Goal: Task Accomplishment & Management: Use online tool/utility

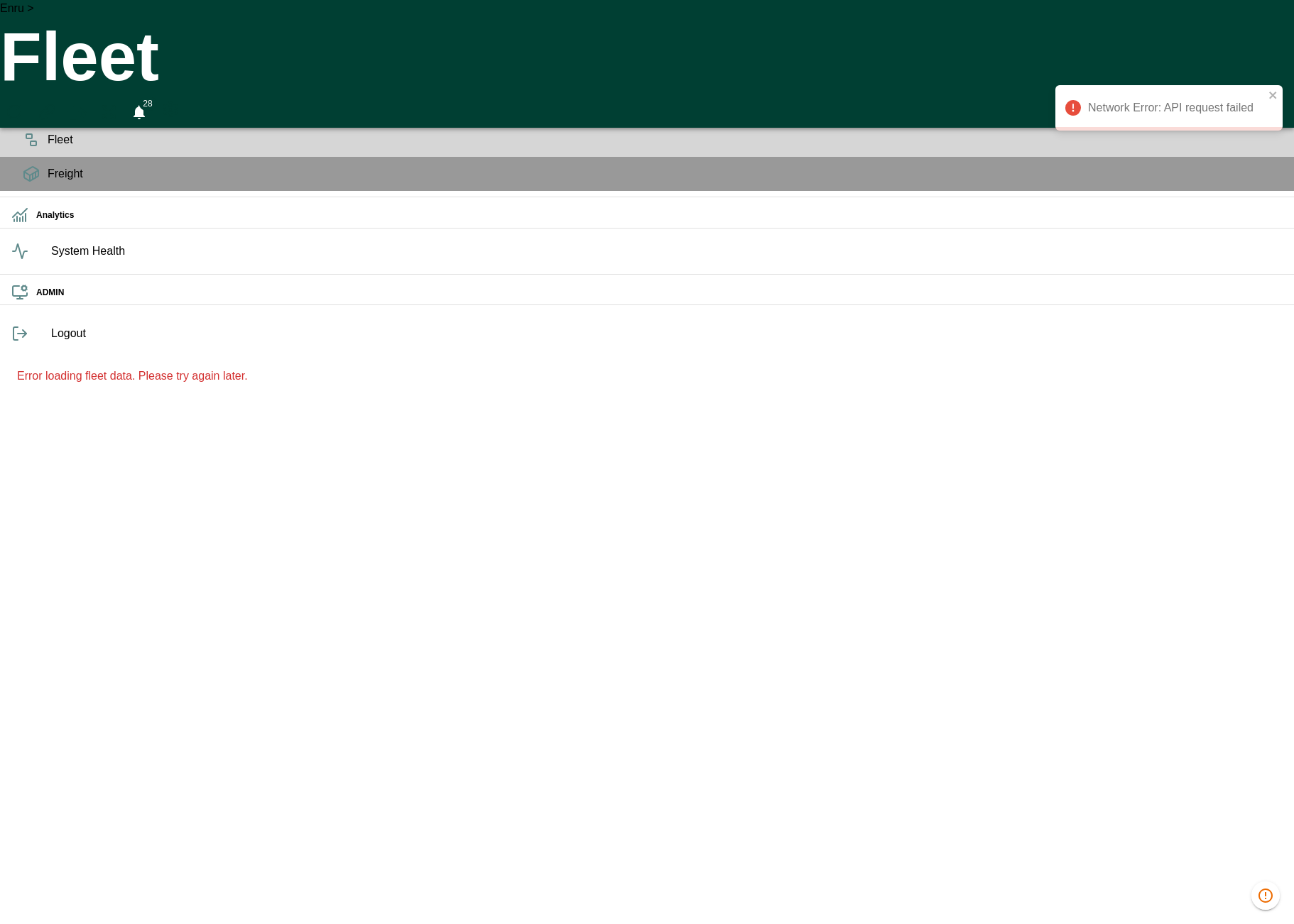
click at [1125, 402] on div "Error loading fleet data. Please try again later." at bounding box center [647, 376] width 1294 height 51
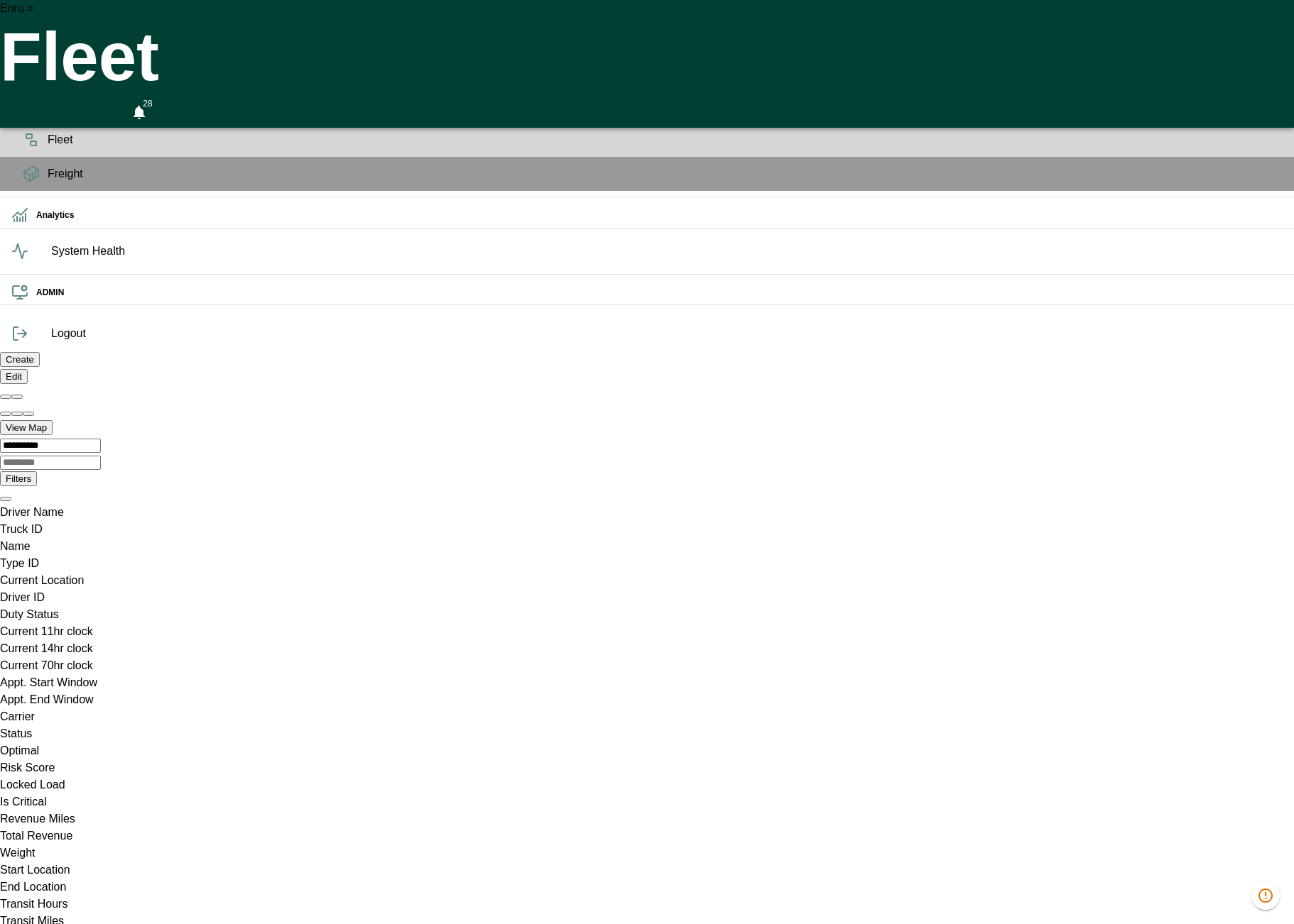
scroll to position [0, 239]
